Goal: Communication & Community: Answer question/provide support

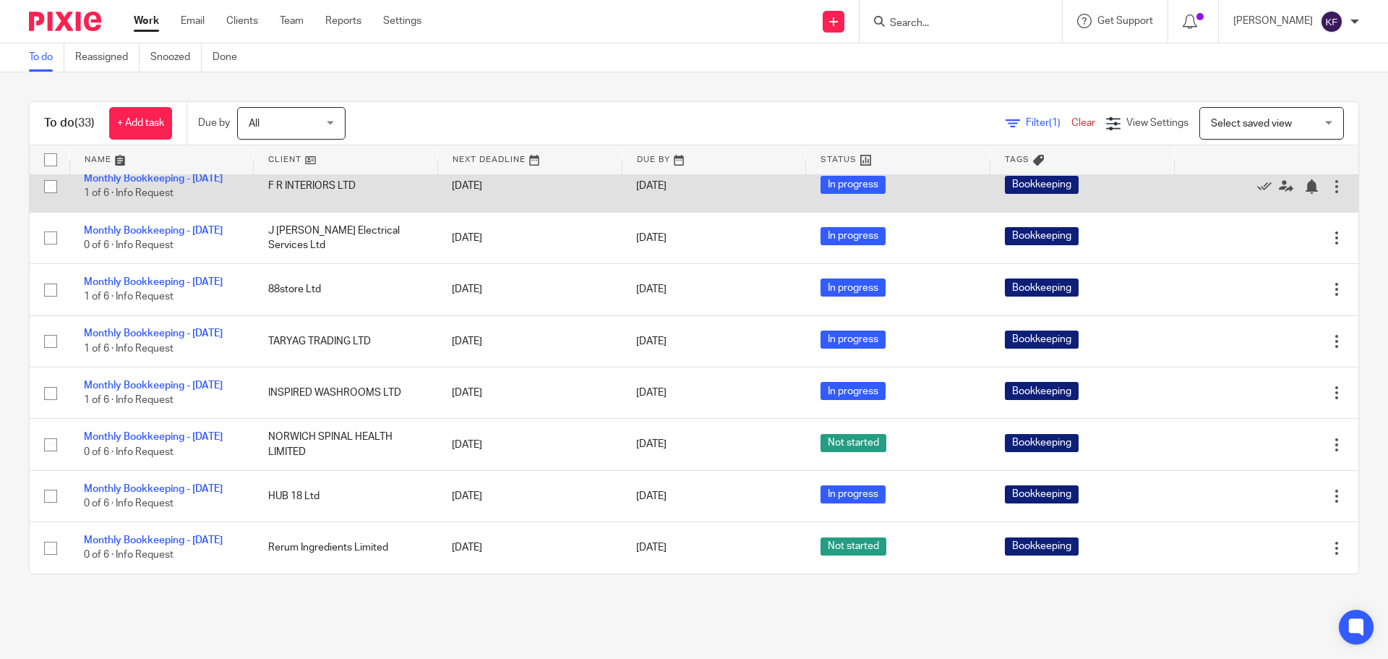
scroll to position [1302, 0]
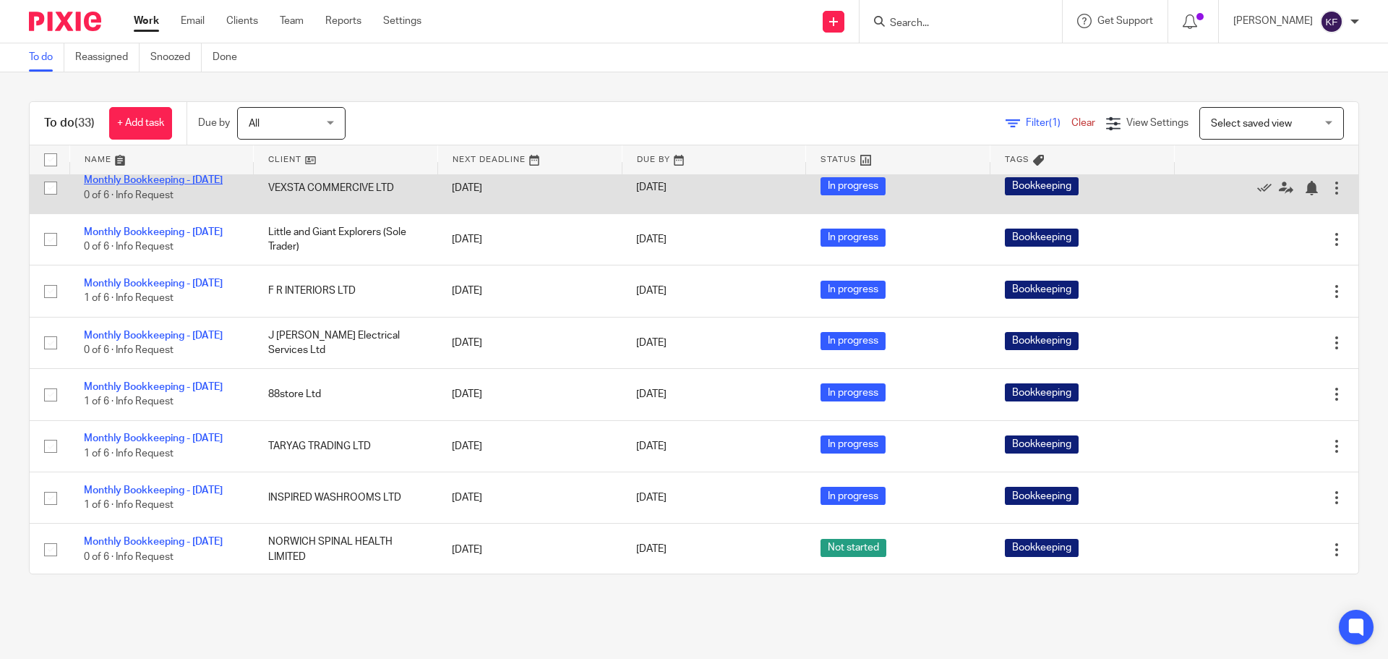
click at [126, 185] on link "Monthly Bookkeeping - [DATE]" at bounding box center [153, 180] width 139 height 10
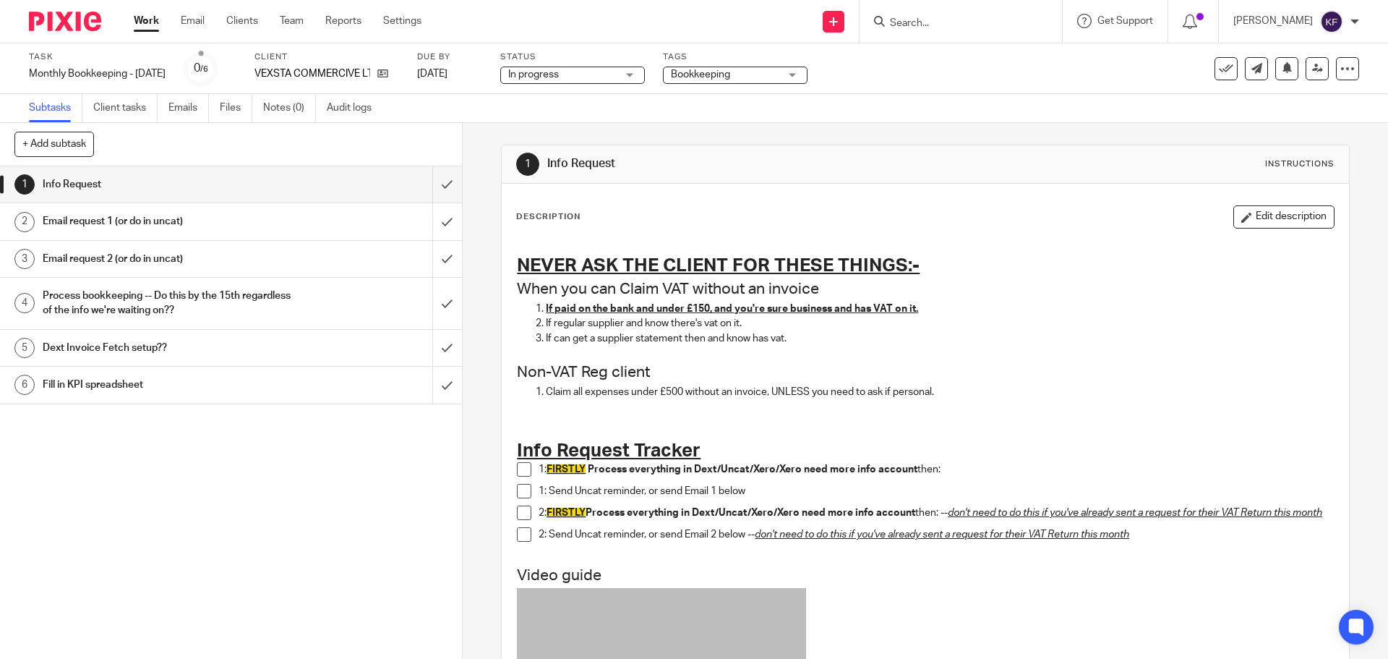
click at [260, 228] on h1 "Email request 1 (or do in uncat)" at bounding box center [168, 221] width 250 height 22
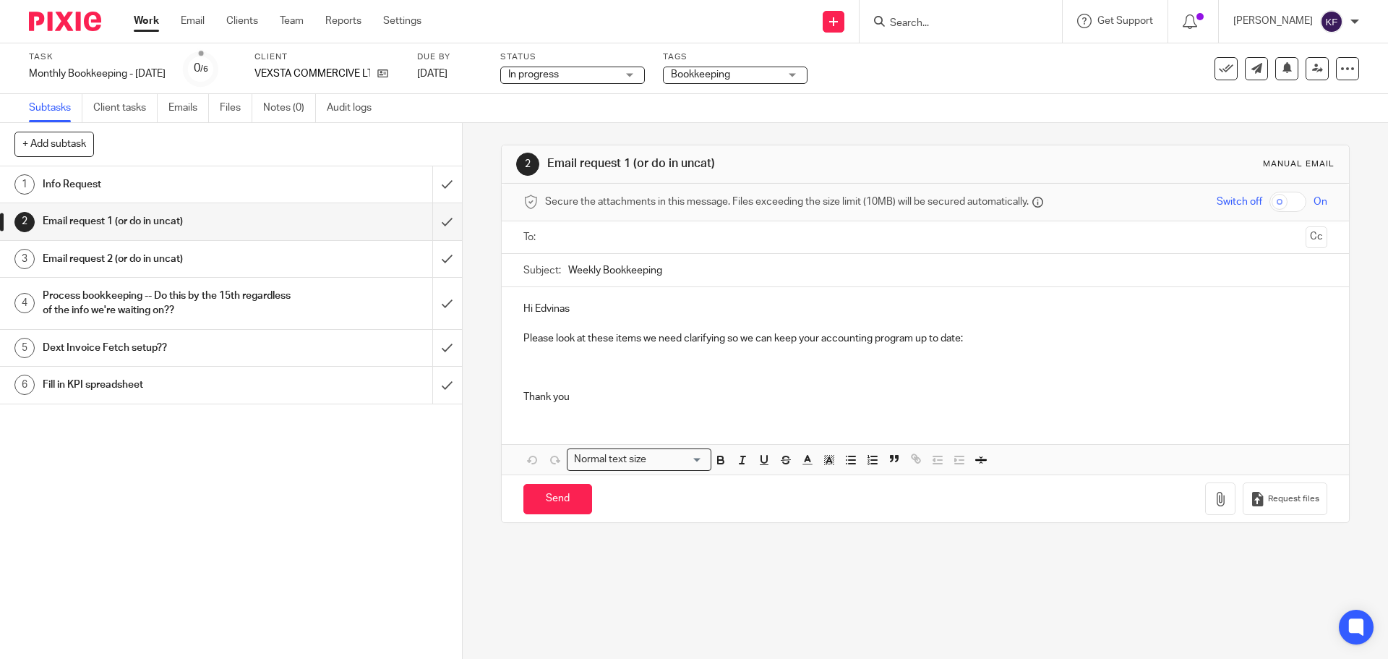
drag, startPoint x: 680, startPoint y: 269, endPoint x: 497, endPoint y: 262, distance: 183.1
click at [501, 265] on div "2 Email request 1 (or do in uncat) Manual email Secure the attachments in this …" at bounding box center [925, 334] width 848 height 378
type input "Amazon"
click at [627, 303] on p "Hi Edvinas" at bounding box center [925, 309] width 803 height 14
drag, startPoint x: 594, startPoint y: 304, endPoint x: 542, endPoint y: 312, distance: 52.7
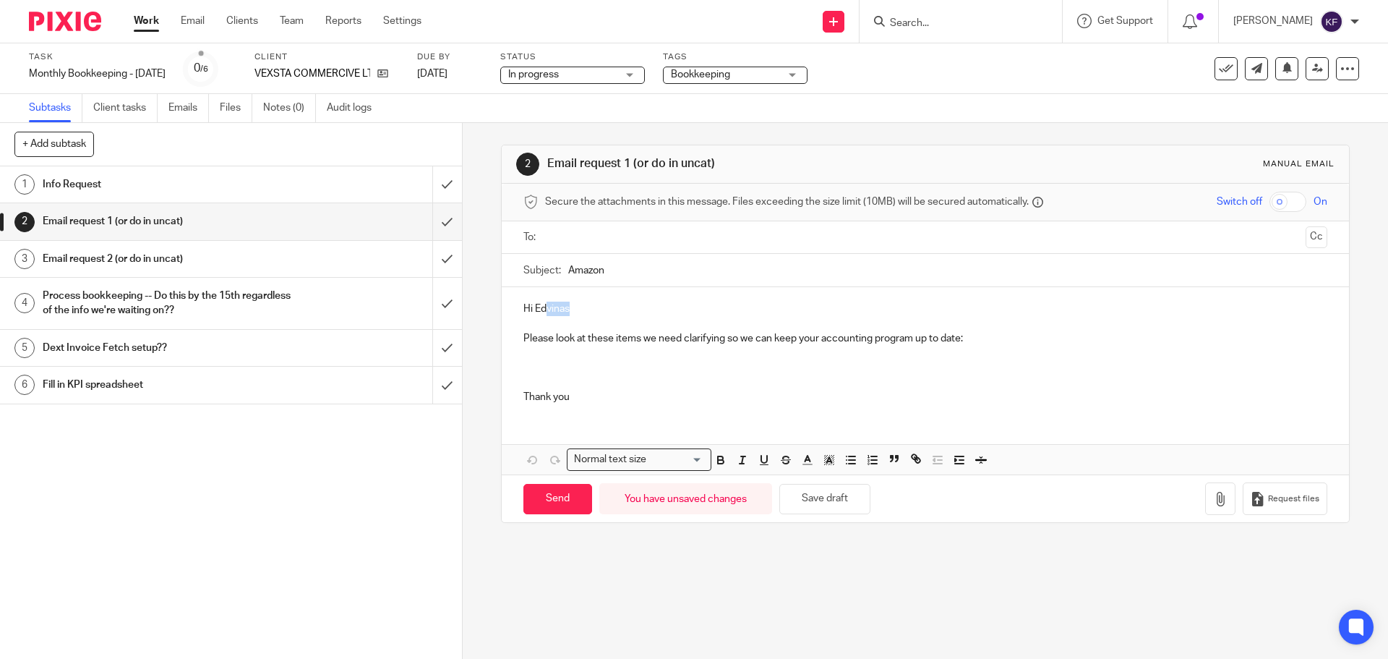
click at [542, 312] on p "Hi Edvinas" at bounding box center [925, 309] width 803 height 14
click at [922, 349] on p at bounding box center [925, 361] width 803 height 30
drag, startPoint x: 1017, startPoint y: 347, endPoint x: 599, endPoint y: 346, distance: 417.9
click at [599, 346] on p at bounding box center [925, 361] width 803 height 30
drag, startPoint x: 976, startPoint y: 337, endPoint x: 552, endPoint y: 341, distance: 423.8
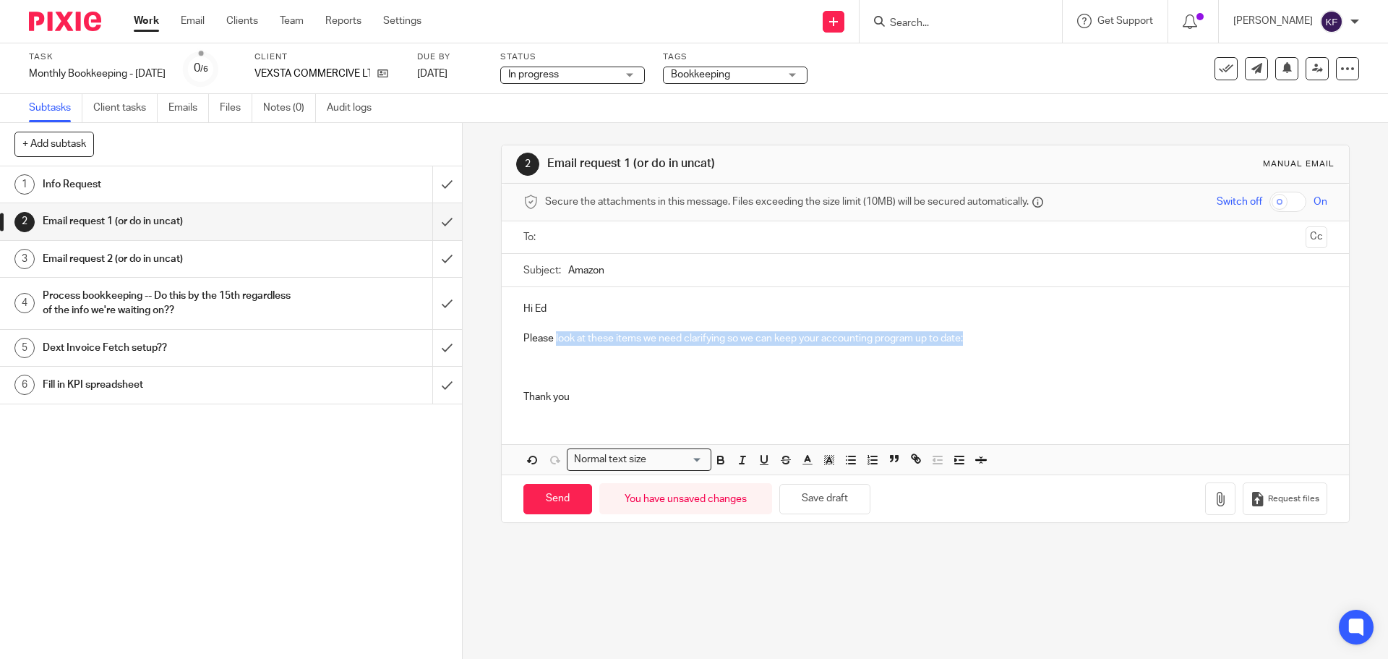
click at [552, 341] on p "Please look at these items we need clarifying so we can keep your accounting pr…" at bounding box center [925, 338] width 803 height 14
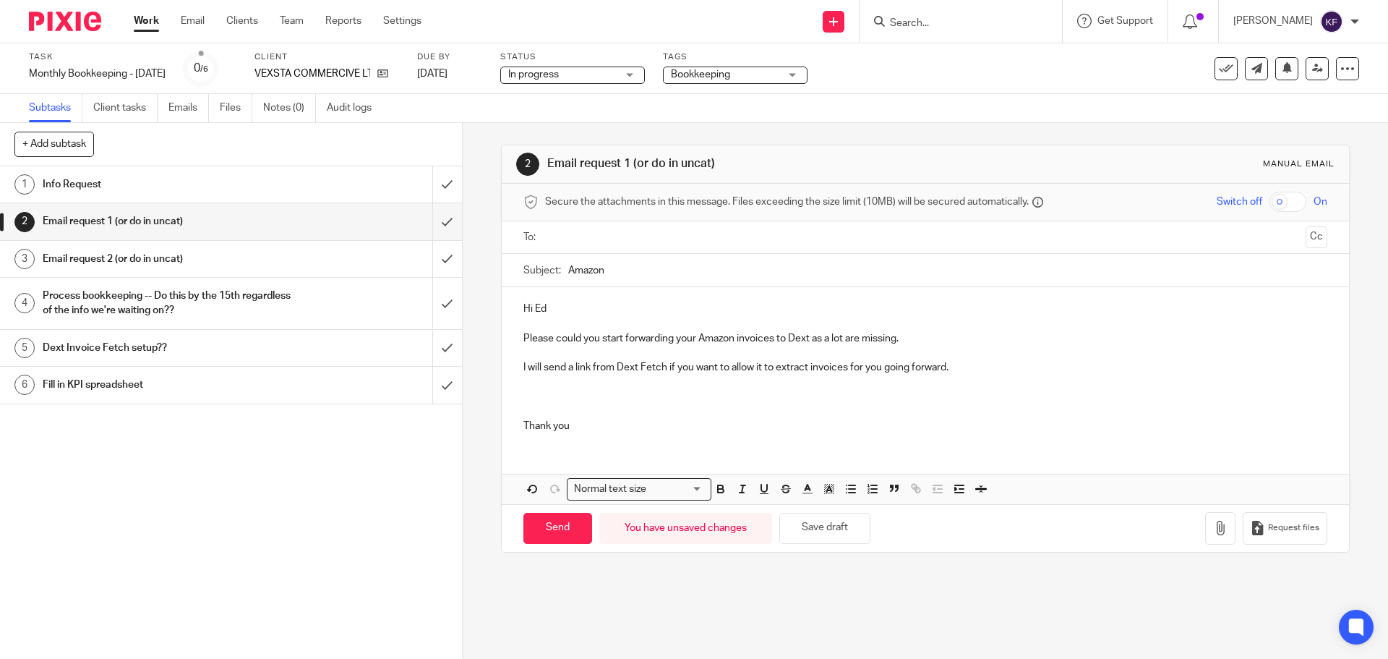
click at [530, 401] on p at bounding box center [925, 390] width 803 height 30
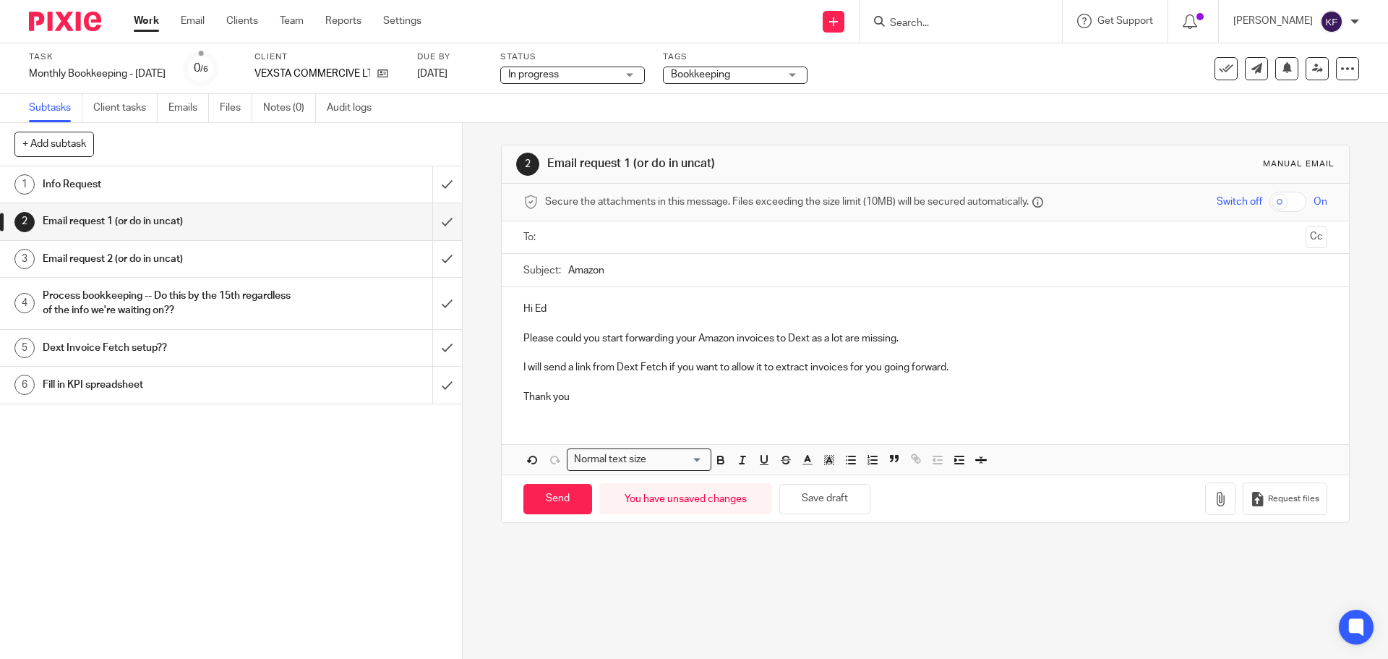
drag, startPoint x: 880, startPoint y: 368, endPoint x: 911, endPoint y: 380, distance: 33.4
click at [879, 368] on p "I will send a link from Dext Fetch if you want to allow it to extract invoices …" at bounding box center [925, 367] width 803 height 14
drag, startPoint x: 878, startPoint y: 367, endPoint x: 847, endPoint y: 371, distance: 30.6
click at [847, 371] on p "I will send a link from Dext Fetch if you want to allow it to extract invoices …" at bounding box center [925, 367] width 803 height 14
click at [911, 365] on p "I will send a link from Dext Fetch if you want to allow it to extract invoices …" at bounding box center [925, 367] width 803 height 14
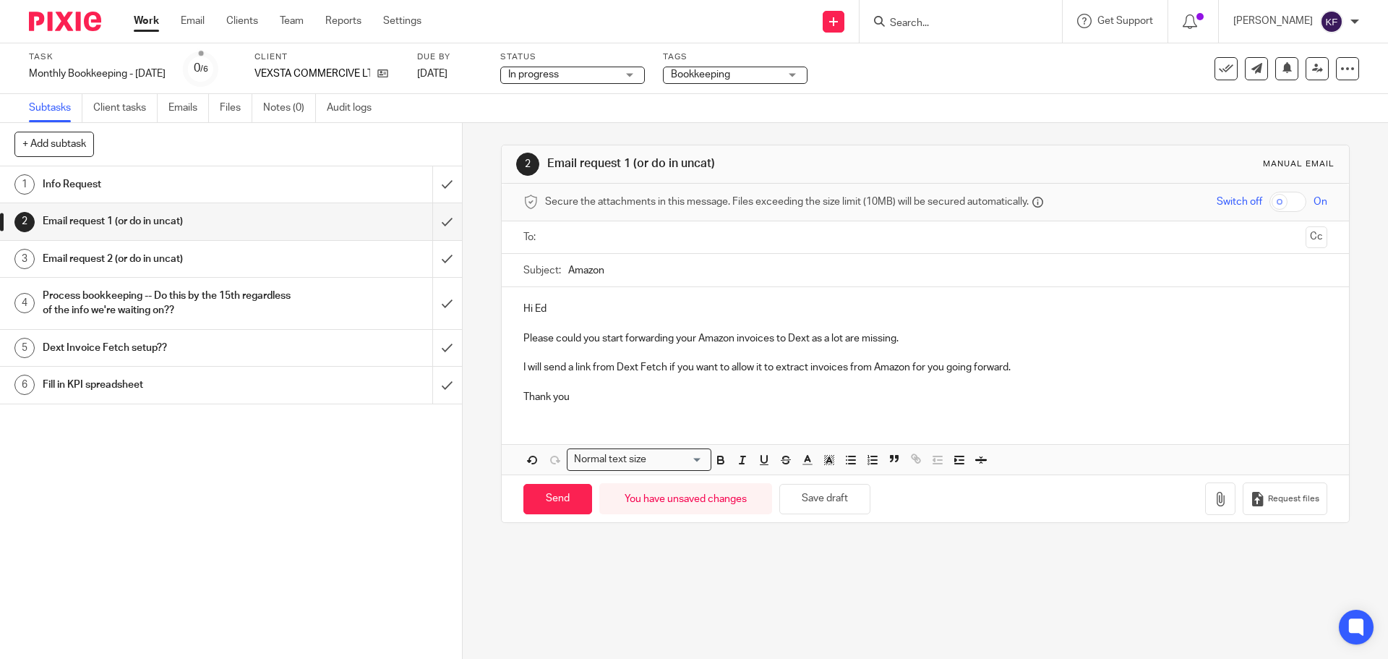
click at [599, 231] on input "text" at bounding box center [924, 237] width 749 height 17
click at [897, 343] on p "Please could you start forwarding your Amazon invoices to Dext as a lot are mis…" at bounding box center [925, 341] width 803 height 14
click at [661, 369] on p "I will send a link from Dext Fetch if you want to allow it to extract invoices …" at bounding box center [925, 370] width 803 height 14
click at [625, 273] on input "Amazon" at bounding box center [947, 273] width 759 height 33
type input "Amazon invoices"
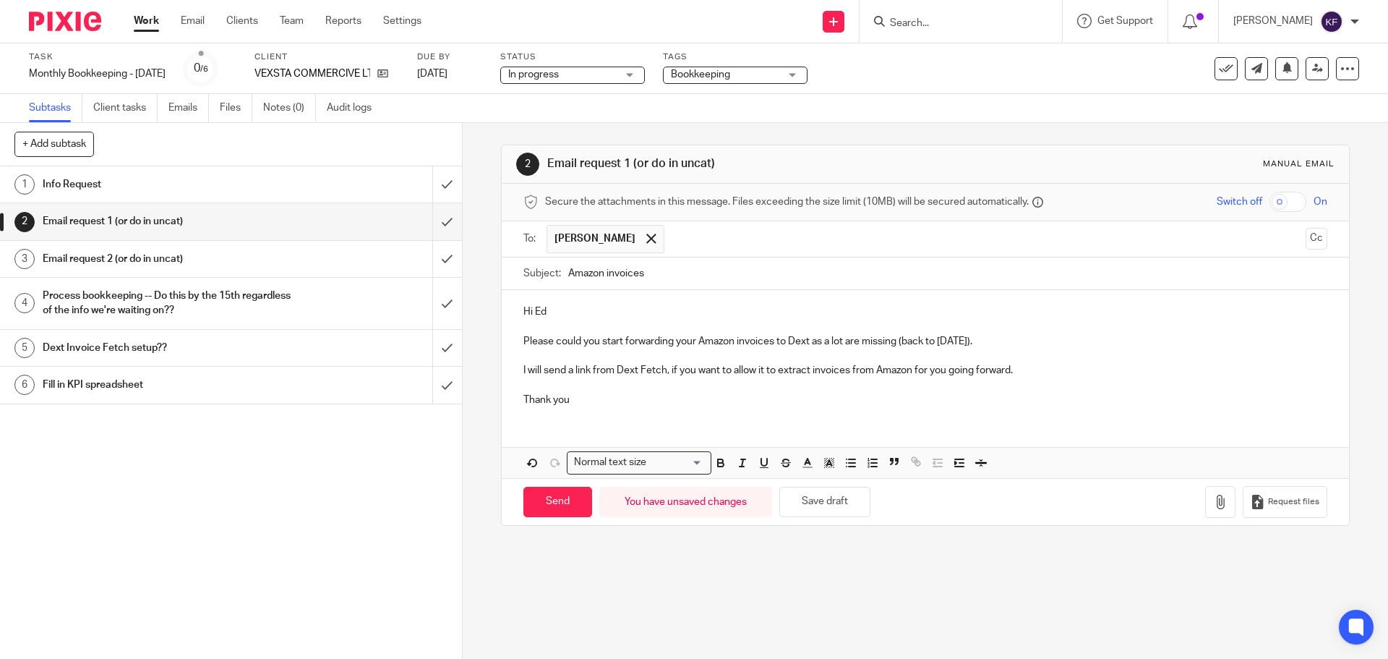
click at [861, 581] on div "2 Email request 1 (or do in uncat) Manual email Secure the attachments in this …" at bounding box center [926, 391] width 926 height 536
click at [558, 509] on input "Send" at bounding box center [558, 502] width 69 height 31
type input "Sent"
